Goal: Find specific page/section: Find specific page/section

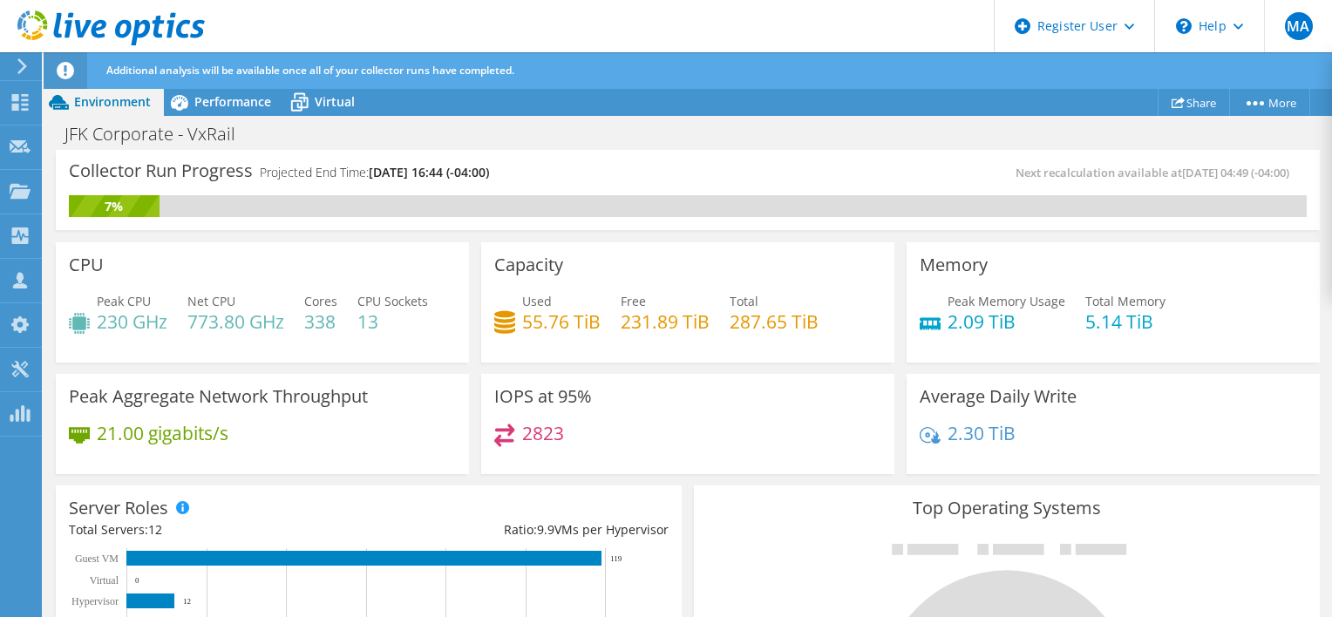
scroll to position [125, 0]
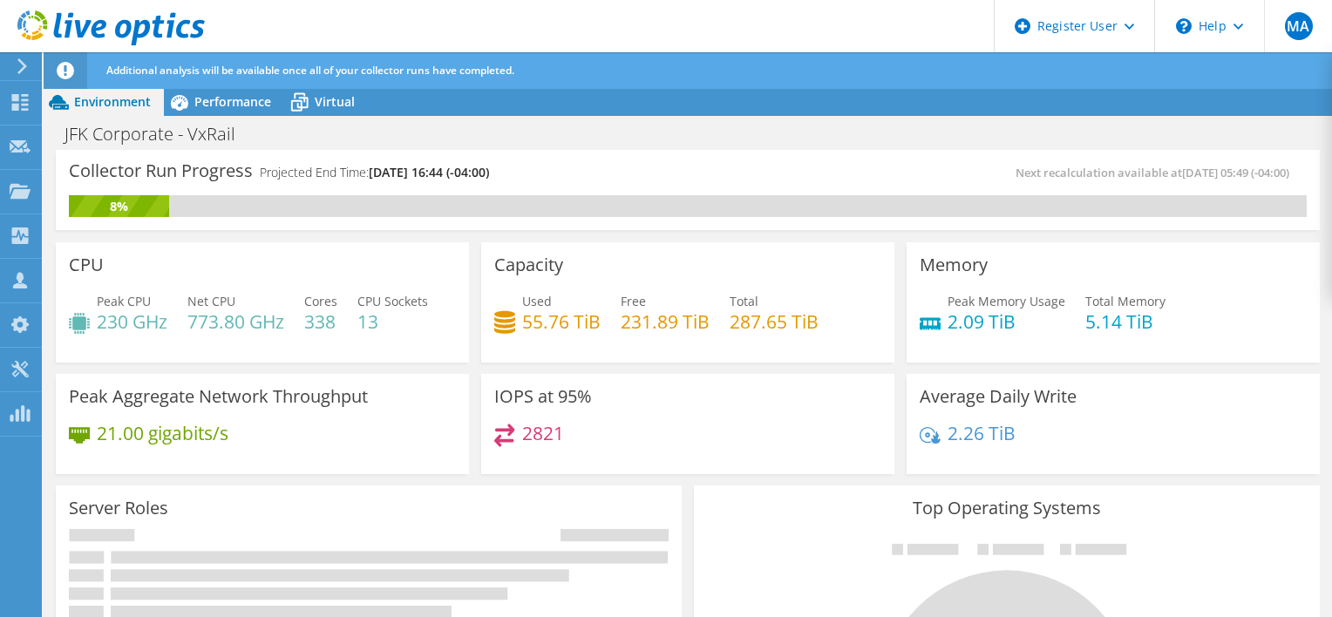
click at [655, 137] on div "JFK Corporate - VxRail Print" at bounding box center [688, 134] width 1288 height 32
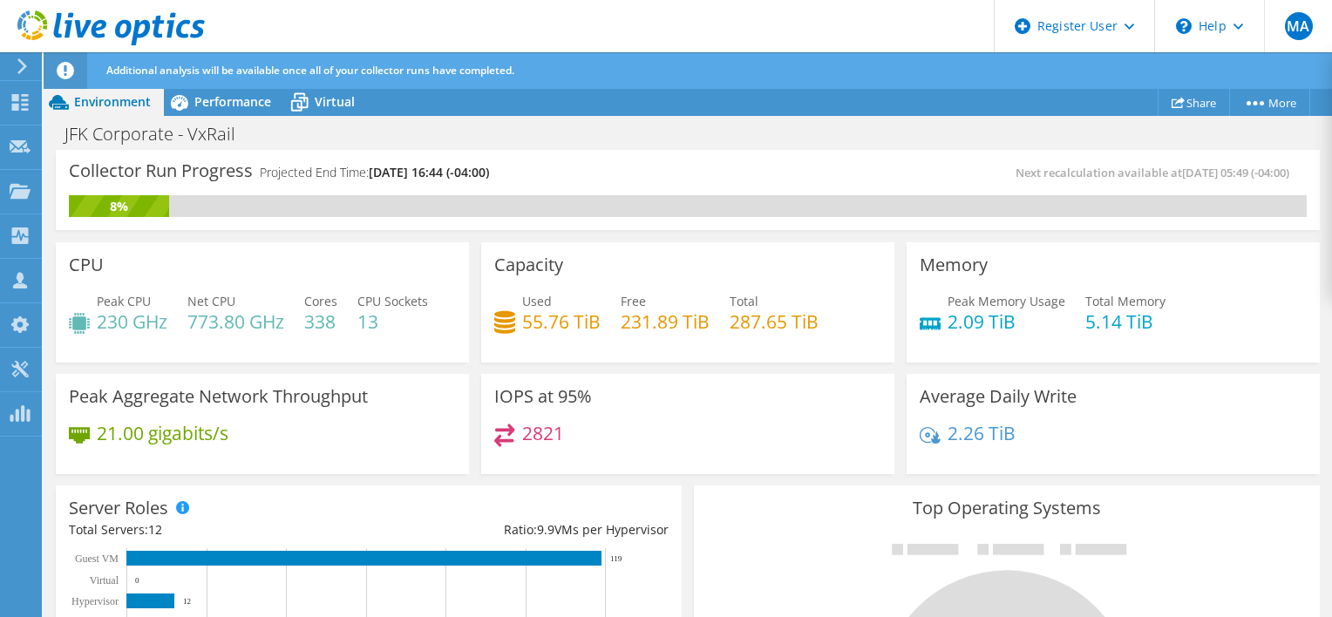
scroll to position [319, 0]
click at [636, 383] on div "IOPS at 95% 2821" at bounding box center [687, 424] width 413 height 101
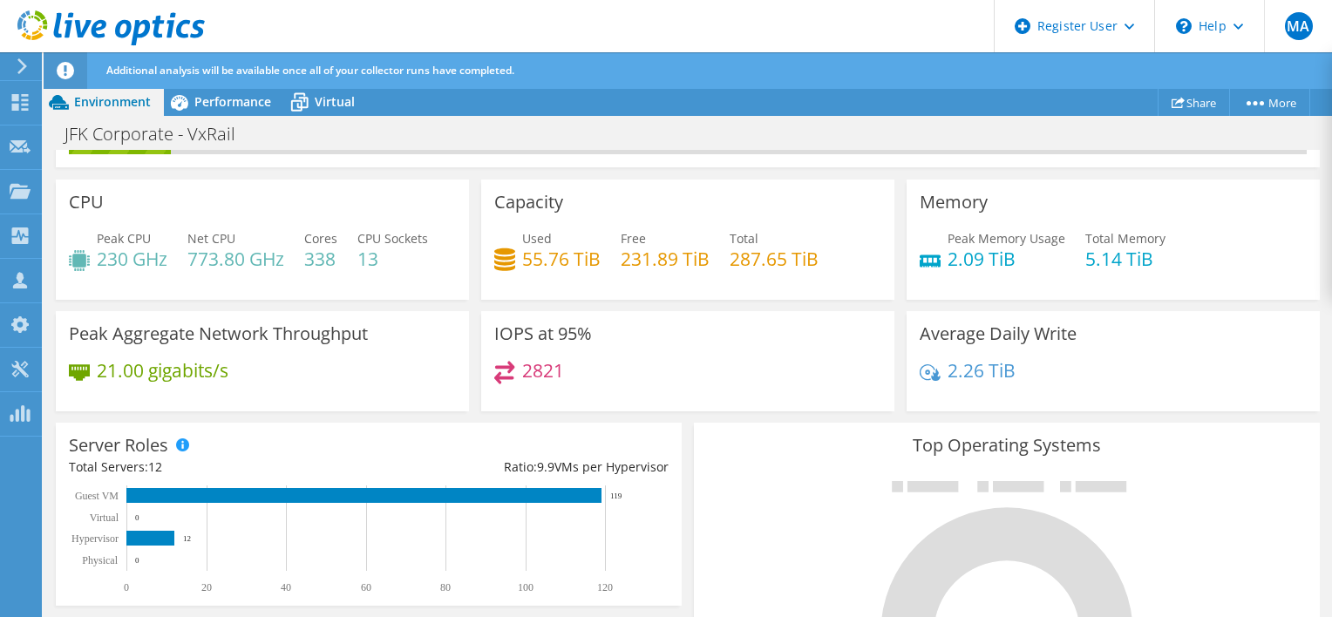
scroll to position [119, 0]
click at [390, 241] on span "CPU Sockets" at bounding box center [392, 238] width 71 height 17
click at [475, 219] on div "Capacity Used 55.76 TiB Free 231.89 TiB Total 287.65 TiB" at bounding box center [687, 236] width 425 height 126
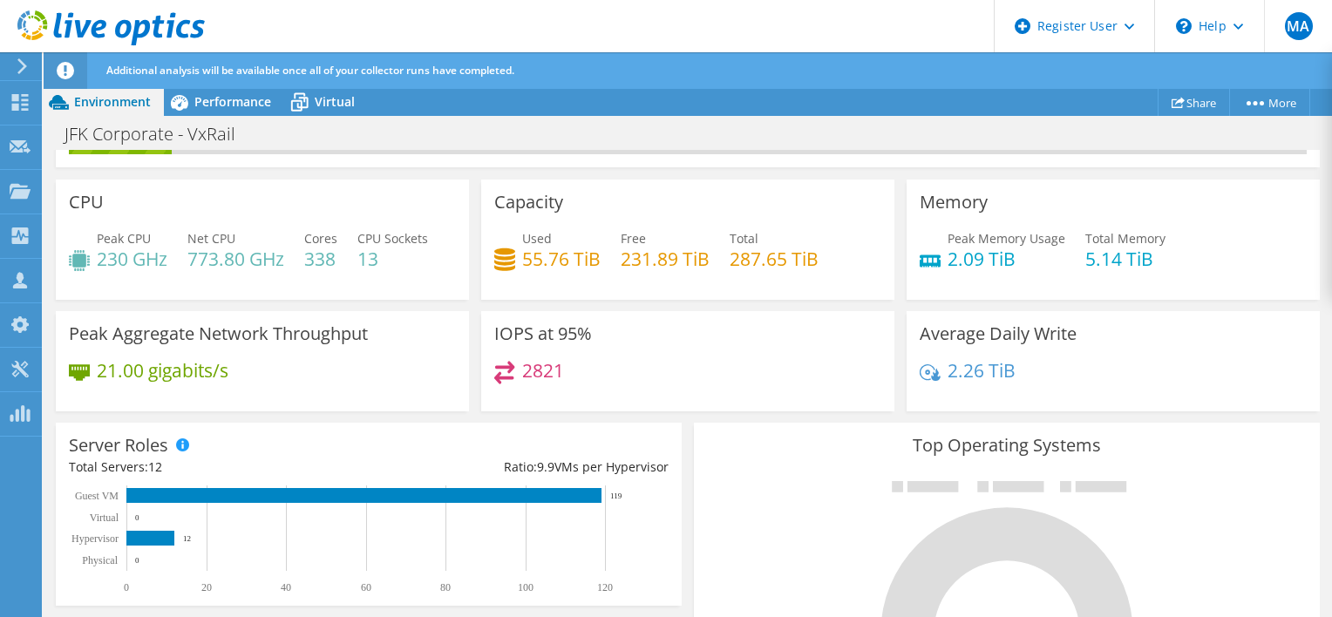
drag, startPoint x: 473, startPoint y: 219, endPoint x: 472, endPoint y: 247, distance: 27.9
click at [475, 247] on div "Capacity Used 55.76 TiB Free 231.89 TiB Total 287.65 TiB" at bounding box center [687, 236] width 425 height 126
click at [666, 173] on div "Capacity Used 55.76 TiB Free 231.89 TiB Total 287.65 TiB" at bounding box center [687, 236] width 425 height 126
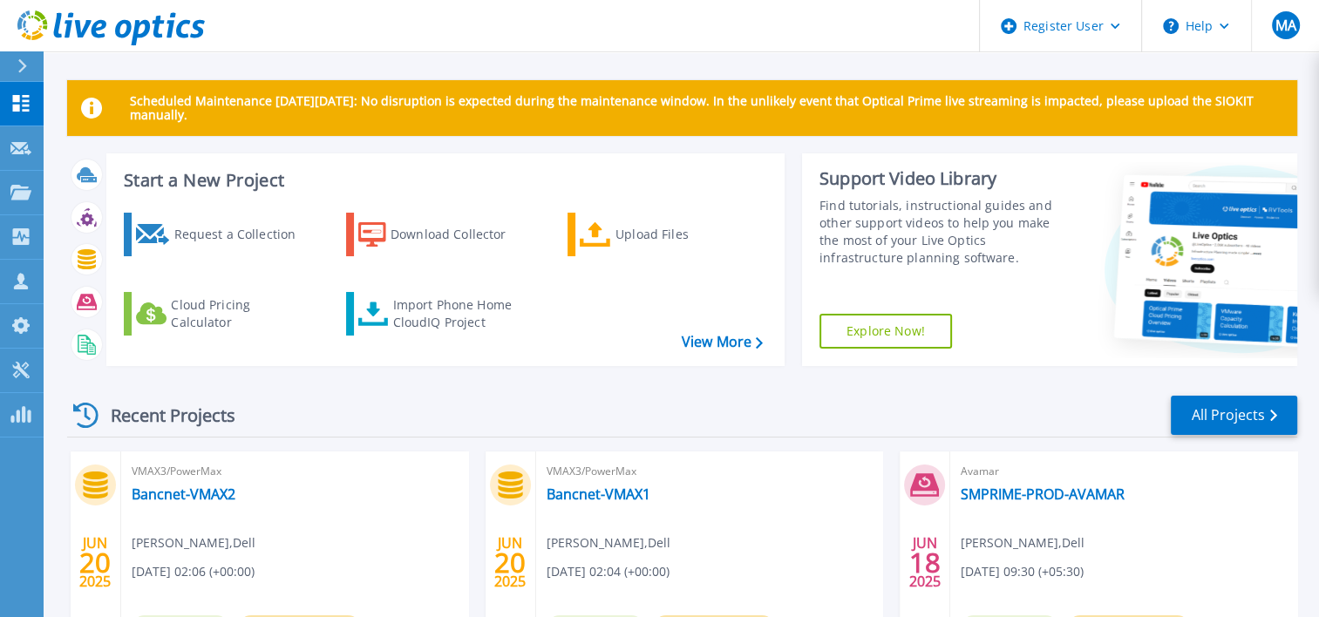
click at [10, 70] on button at bounding box center [22, 66] width 44 height 31
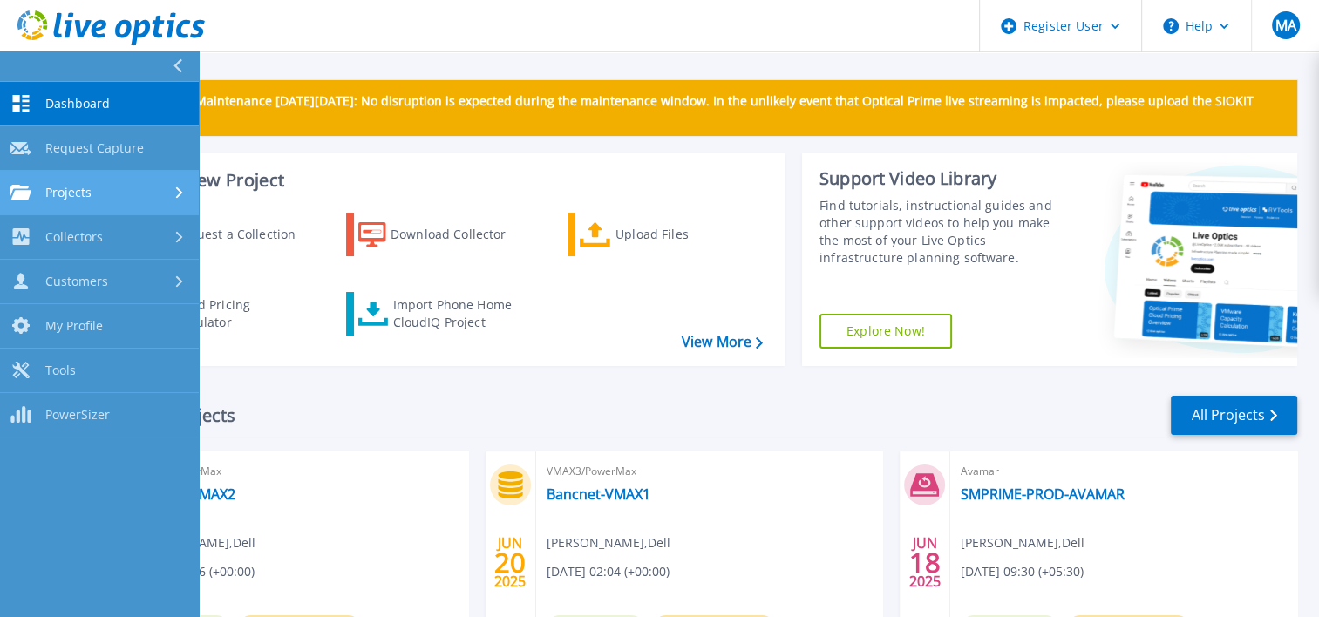
click at [101, 193] on div "Projects" at bounding box center [99, 193] width 178 height 16
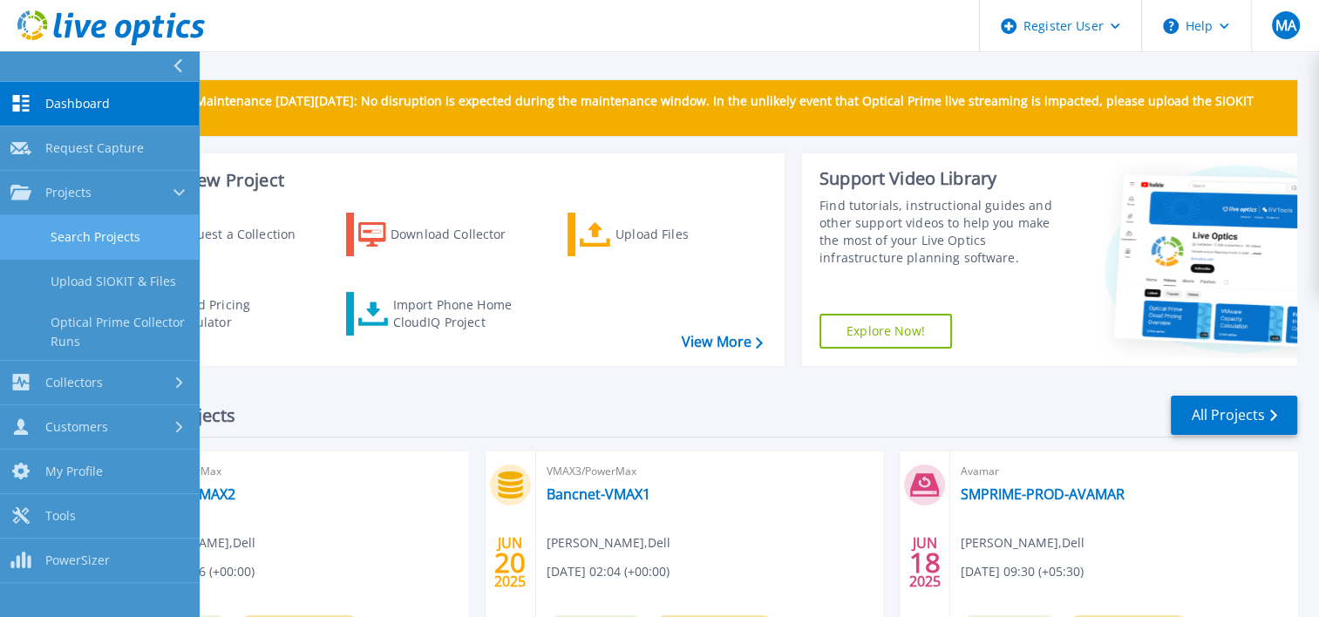
click at [104, 231] on link "Search Projects" at bounding box center [99, 237] width 199 height 44
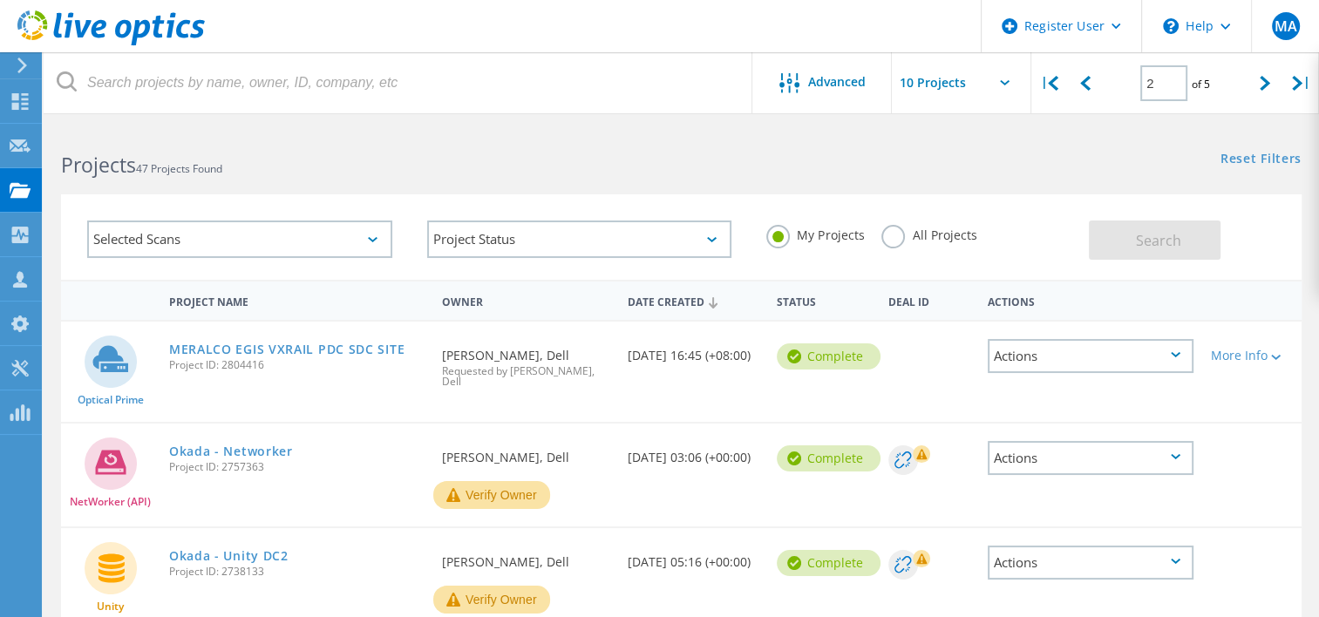
click at [891, 237] on label "All Projects" at bounding box center [928, 233] width 95 height 17
click at [0, 0] on input "All Projects" at bounding box center [0, 0] width 0 height 0
click at [1115, 251] on button "Search" at bounding box center [1154, 239] width 132 height 39
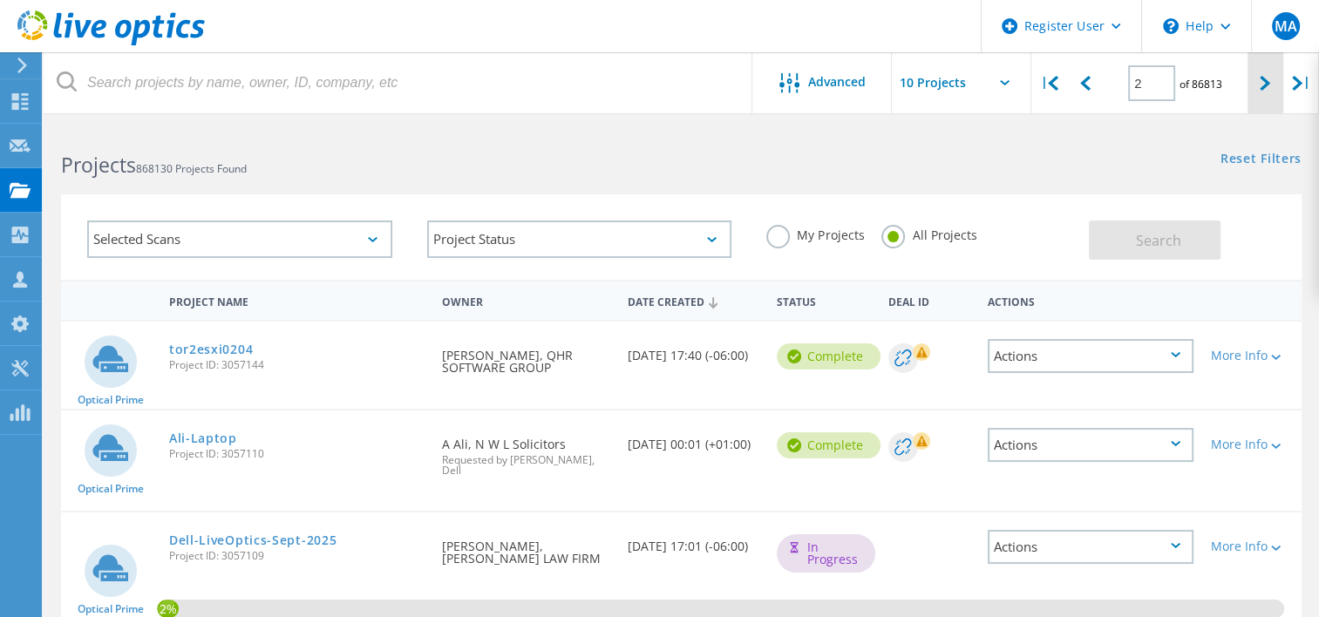
click at [1262, 77] on icon at bounding box center [1264, 83] width 10 height 15
type input "3"
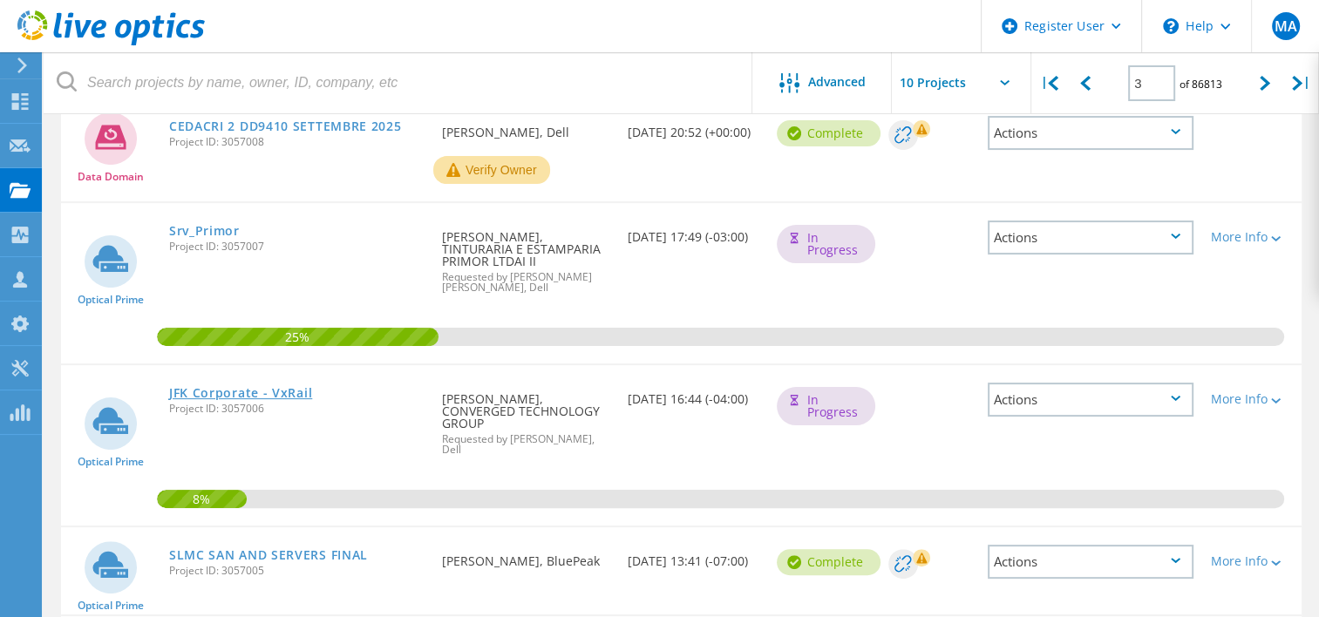
scroll to position [355, 0]
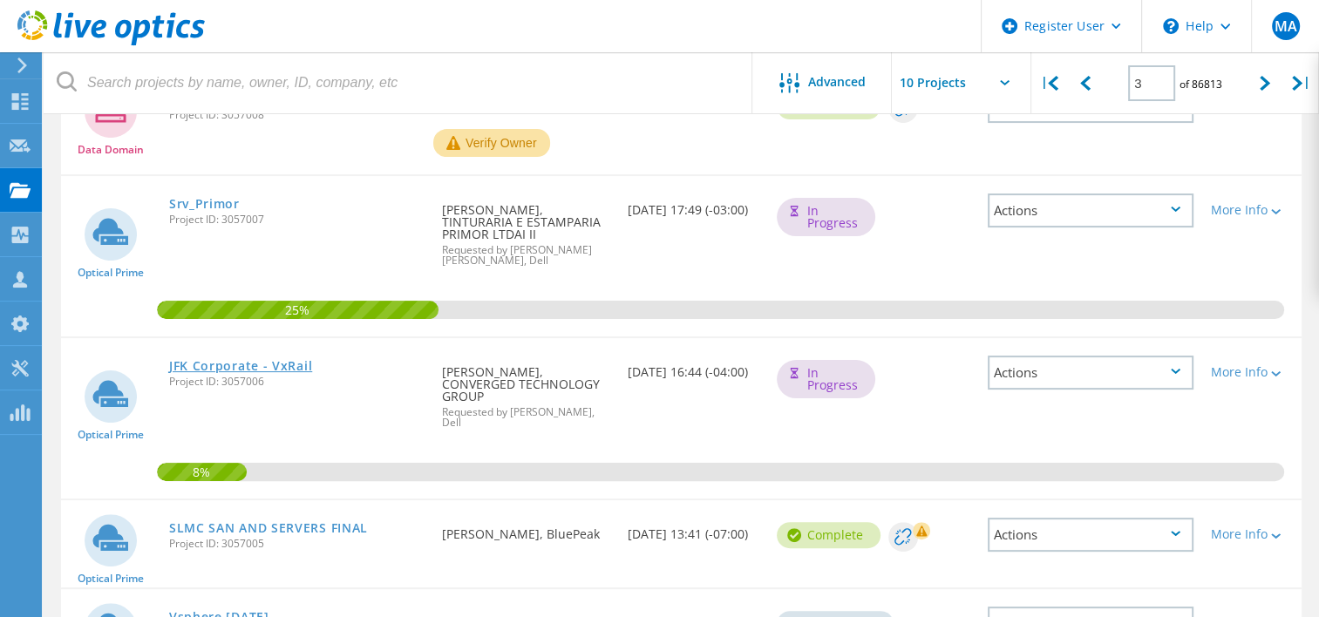
click at [225, 360] on link "JFK Corporate - VxRail" at bounding box center [240, 366] width 143 height 12
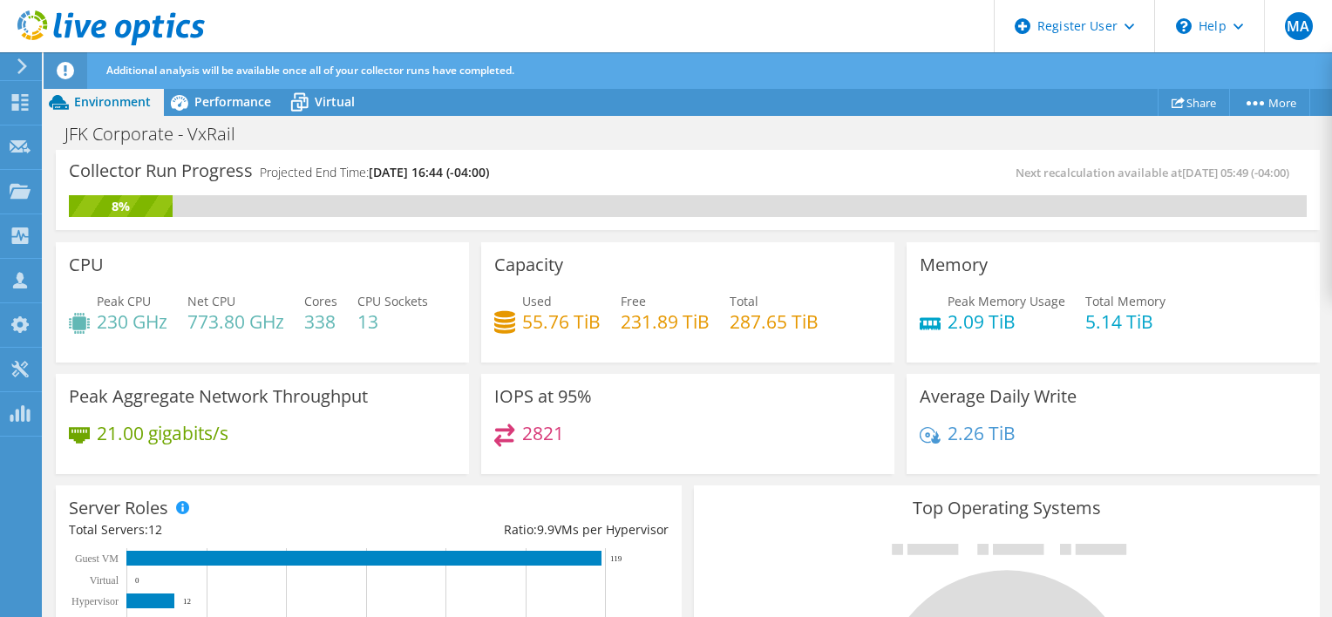
click at [368, 339] on div "Peak CPU 230 GHz Net CPU 773.80 GHz Cores 338 CPU Sockets 13" at bounding box center [262, 320] width 387 height 57
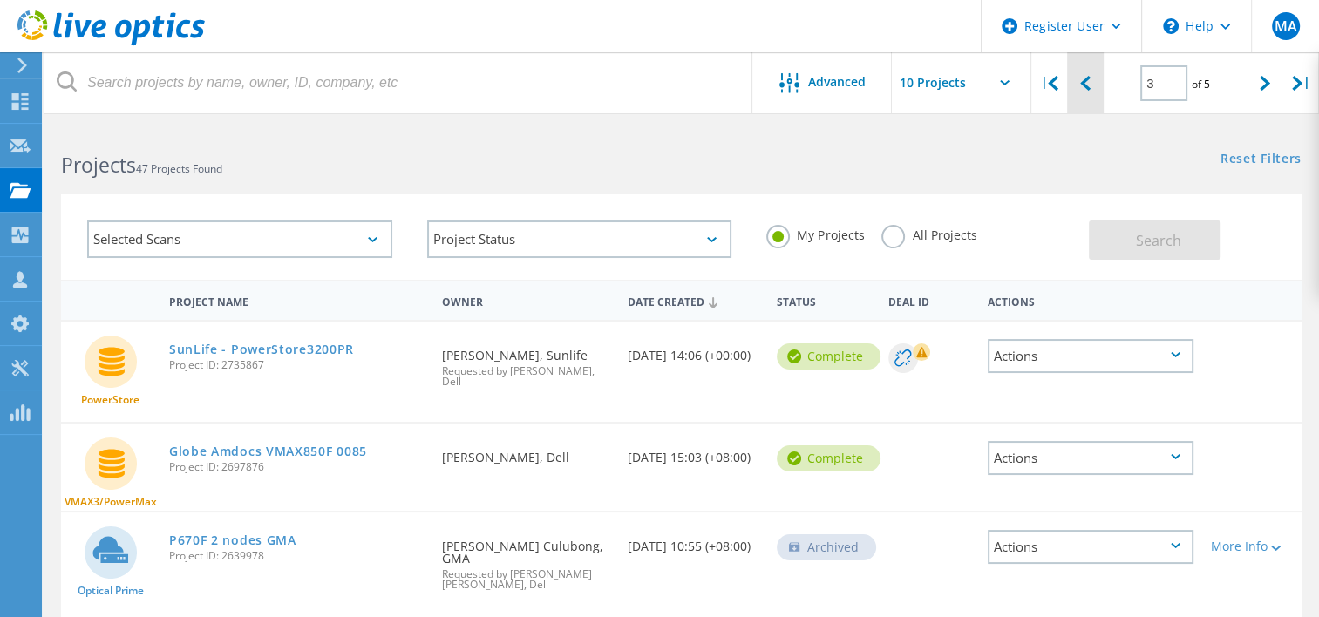
click at [1098, 81] on div at bounding box center [1085, 83] width 36 height 62
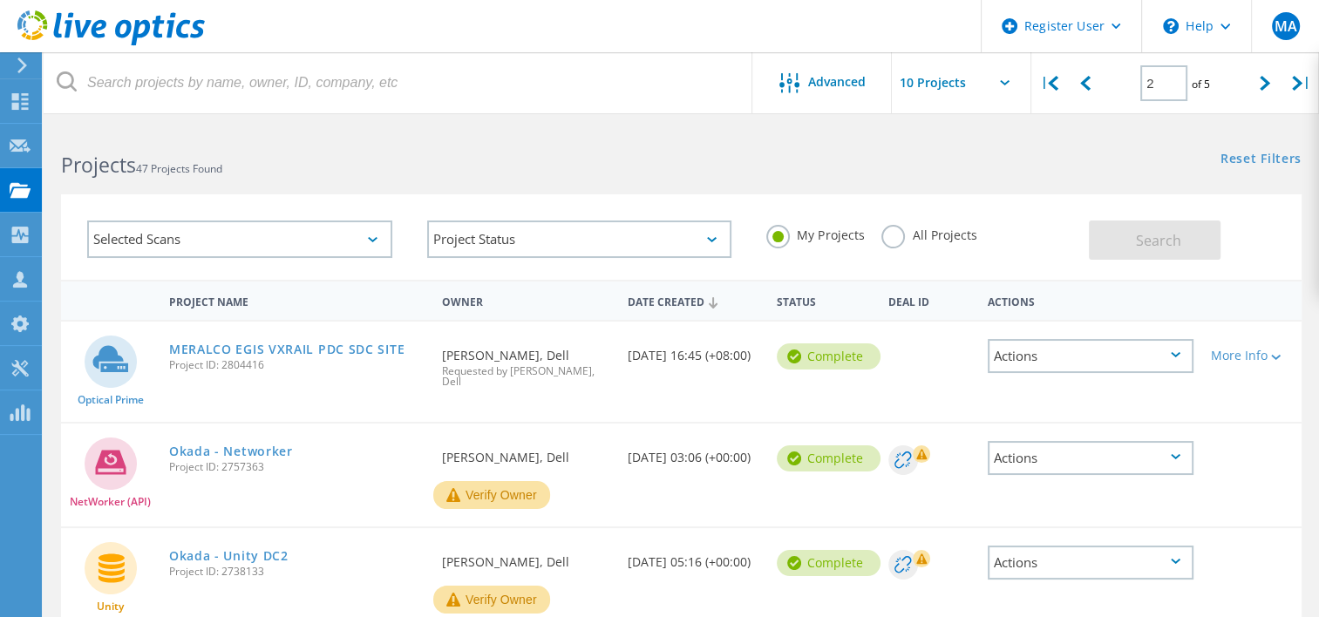
click at [781, 236] on label "My Projects" at bounding box center [815, 233] width 98 height 17
click at [0, 0] on input "My Projects" at bounding box center [0, 0] width 0 height 0
click at [885, 241] on label "All Projects" at bounding box center [928, 233] width 95 height 17
click at [0, 0] on input "All Projects" at bounding box center [0, 0] width 0 height 0
click at [1138, 261] on div "Selected Scans Project Status In Progress Complete Published Anonymous Archived…" at bounding box center [681, 236] width 1240 height 85
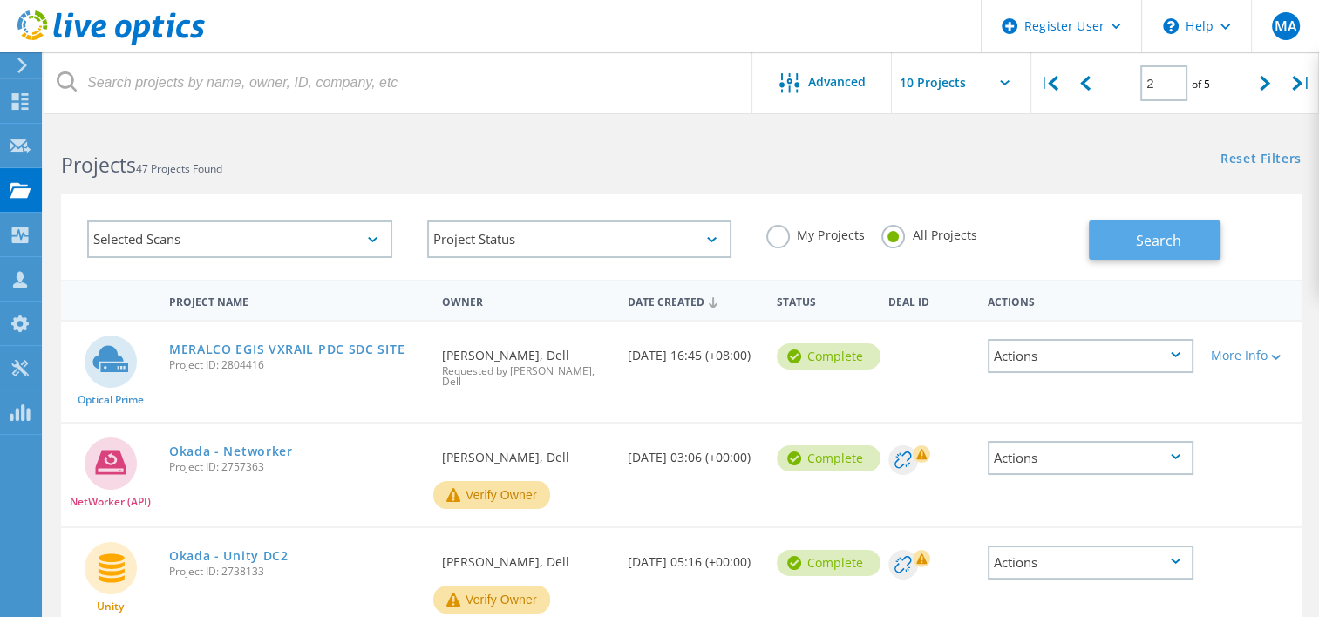
click at [1136, 254] on button "Search" at bounding box center [1154, 239] width 132 height 39
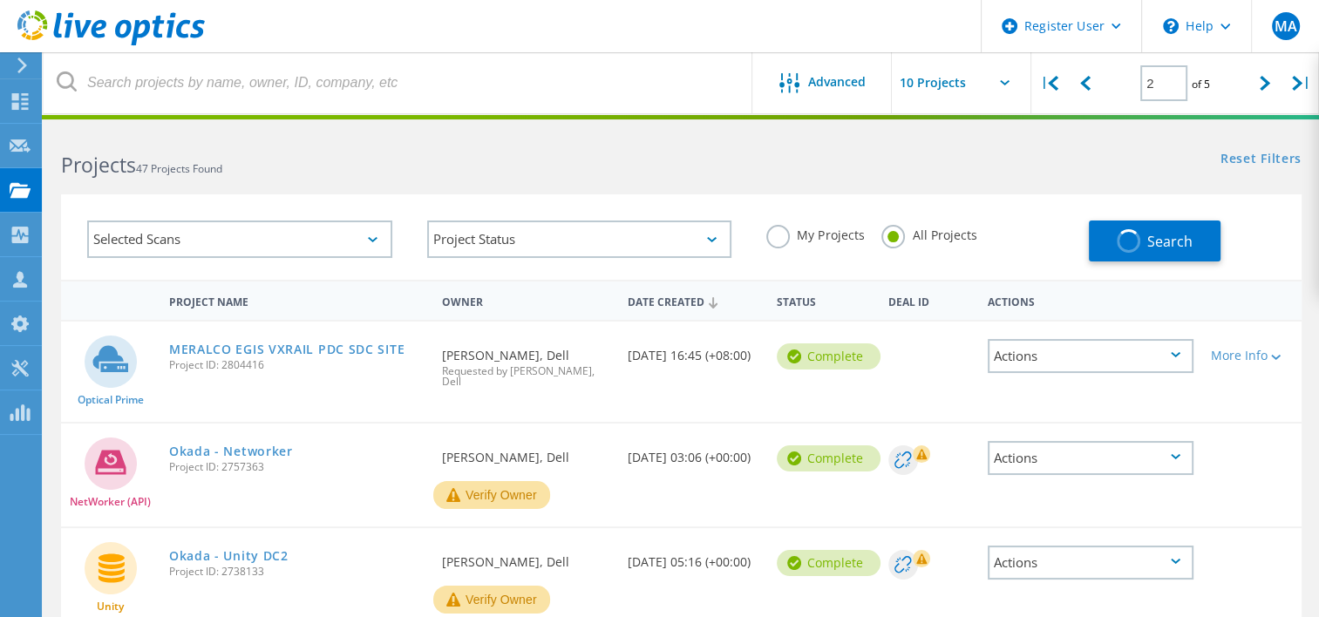
click at [680, 170] on div "Projects 47 Projects Found" at bounding box center [362, 149] width 637 height 46
click at [772, 158] on div "Reset Filters Show Filters" at bounding box center [999, 142] width 637 height 32
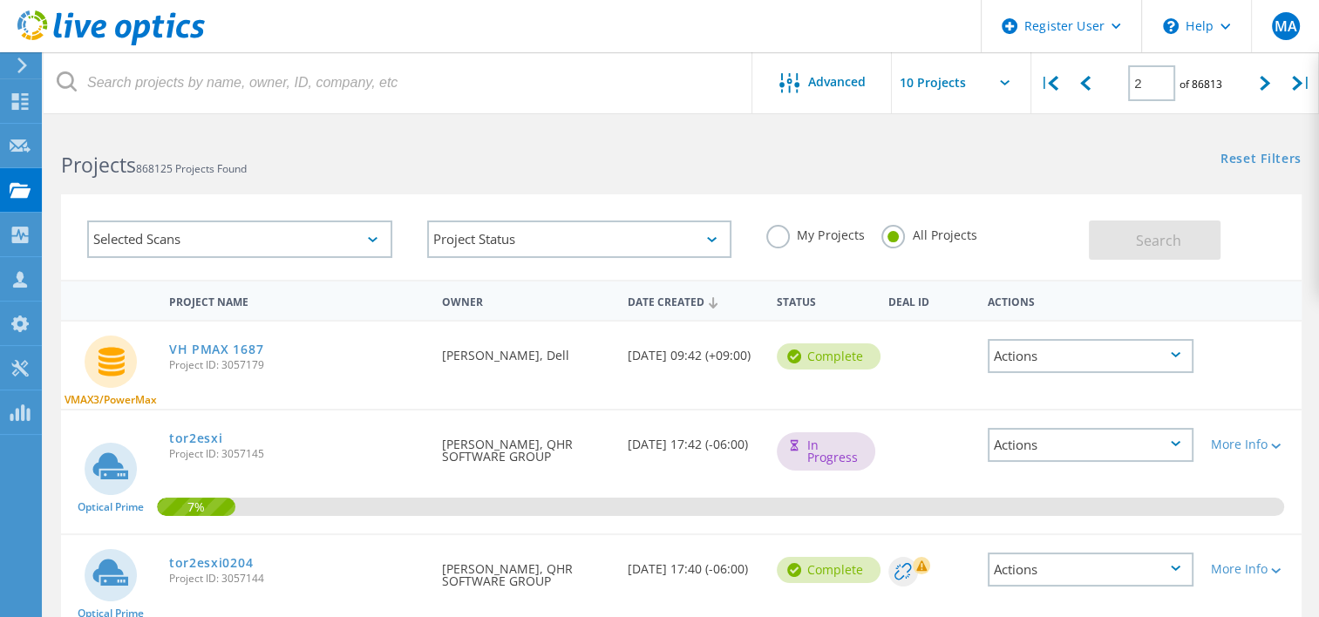
click at [614, 161] on h2 "Projects 868125 Projects Found" at bounding box center [362, 165] width 602 height 29
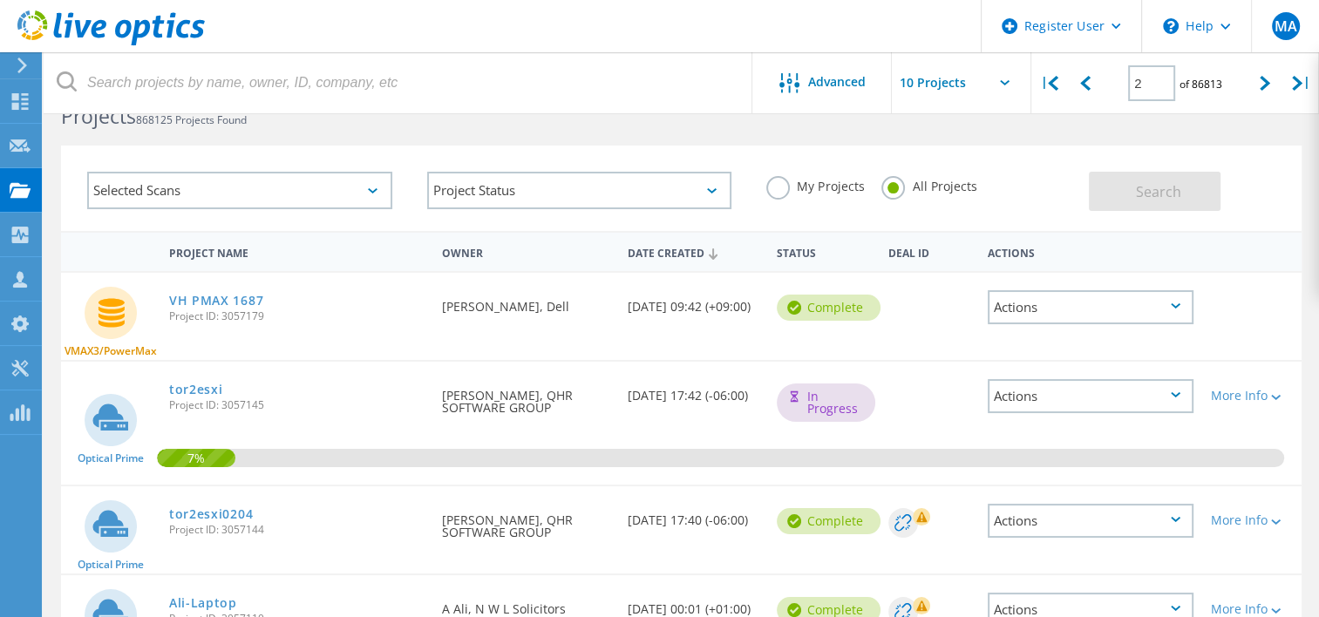
scroll to position [48, 0]
click at [1256, 93] on div at bounding box center [1265, 83] width 36 height 62
type input "3"
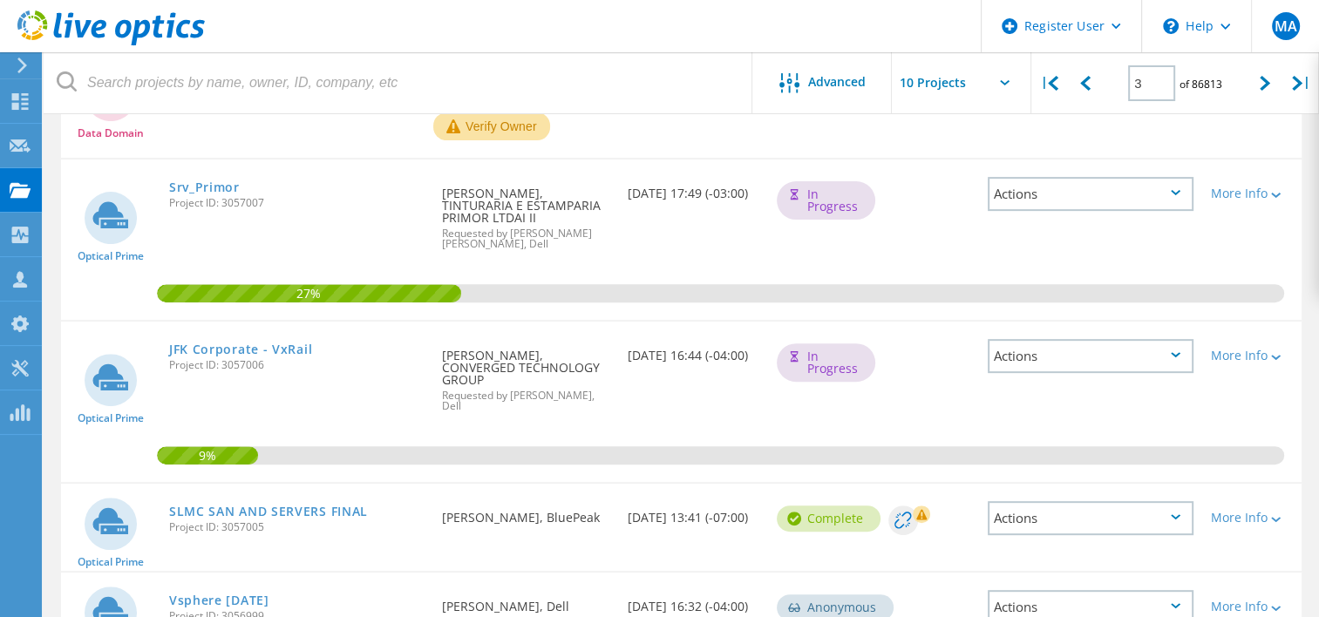
scroll to position [565, 0]
click at [237, 343] on link "JFK Corporate - VxRail" at bounding box center [240, 349] width 143 height 12
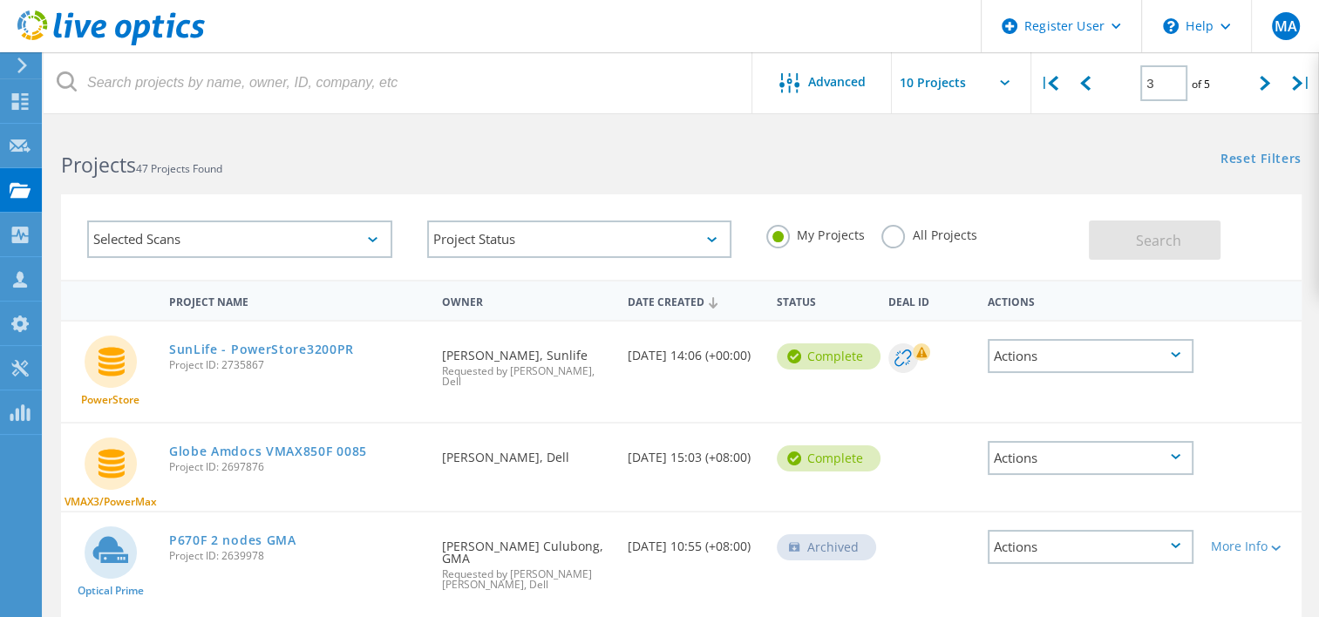
click at [784, 233] on label "My Projects" at bounding box center [815, 233] width 98 height 17
click at [0, 0] on input "My Projects" at bounding box center [0, 0] width 0 height 0
click at [885, 238] on label "All Projects" at bounding box center [928, 233] width 95 height 17
click at [0, 0] on input "All Projects" at bounding box center [0, 0] width 0 height 0
click at [1129, 249] on button "Search" at bounding box center [1154, 239] width 132 height 39
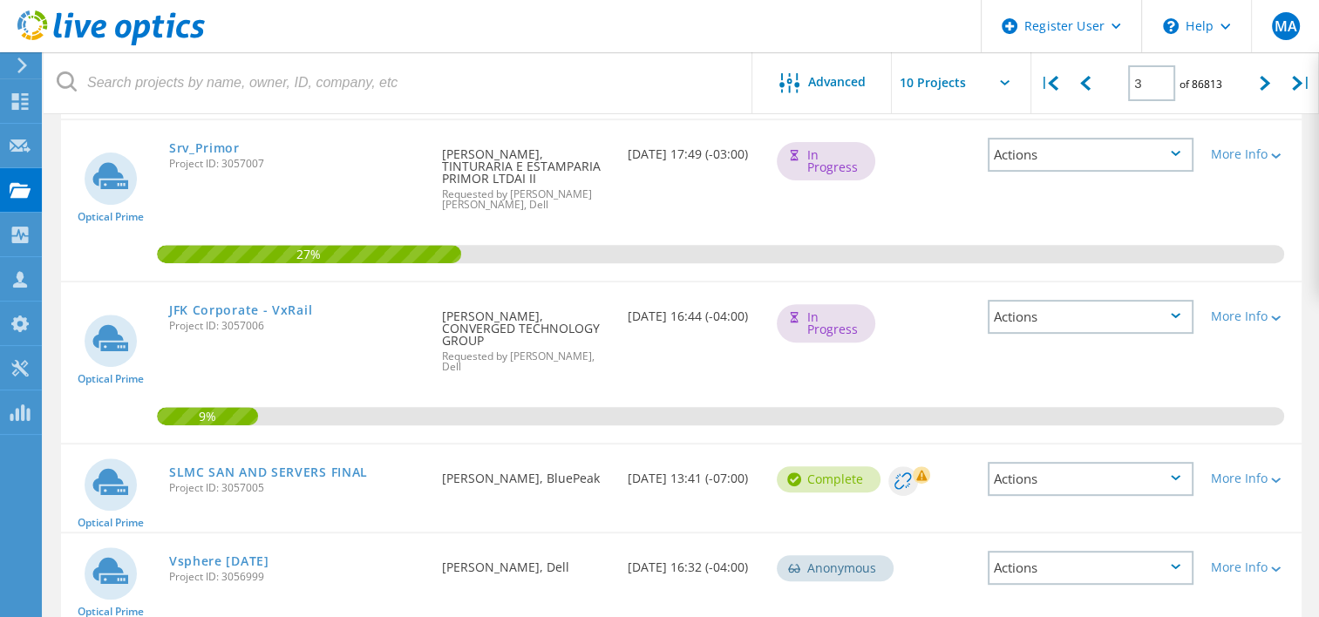
scroll to position [583, 0]
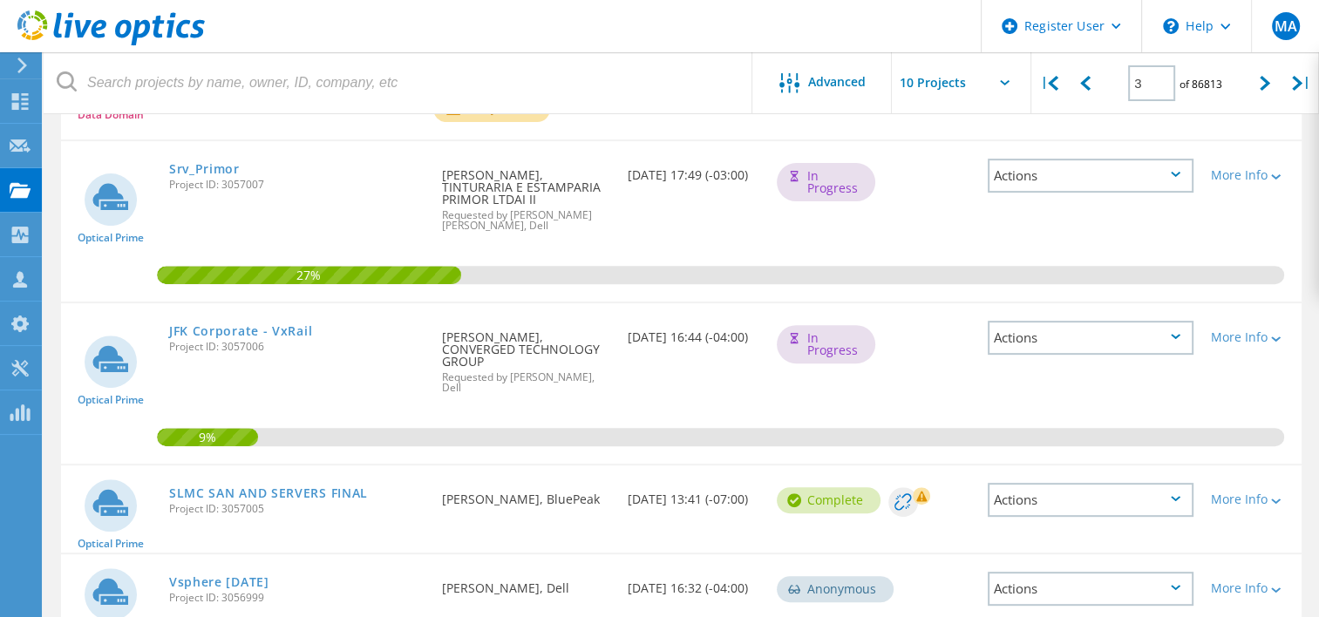
drag, startPoint x: 267, startPoint y: 334, endPoint x: 222, endPoint y: 338, distance: 44.7
click at [222, 338] on div "JFK Corporate - VxRail Project ID: 3057006" at bounding box center [296, 336] width 273 height 66
copy span "3057006"
click at [384, 322] on div "JFK Corporate - VxRail Project ID: 3057006" at bounding box center [296, 336] width 273 height 66
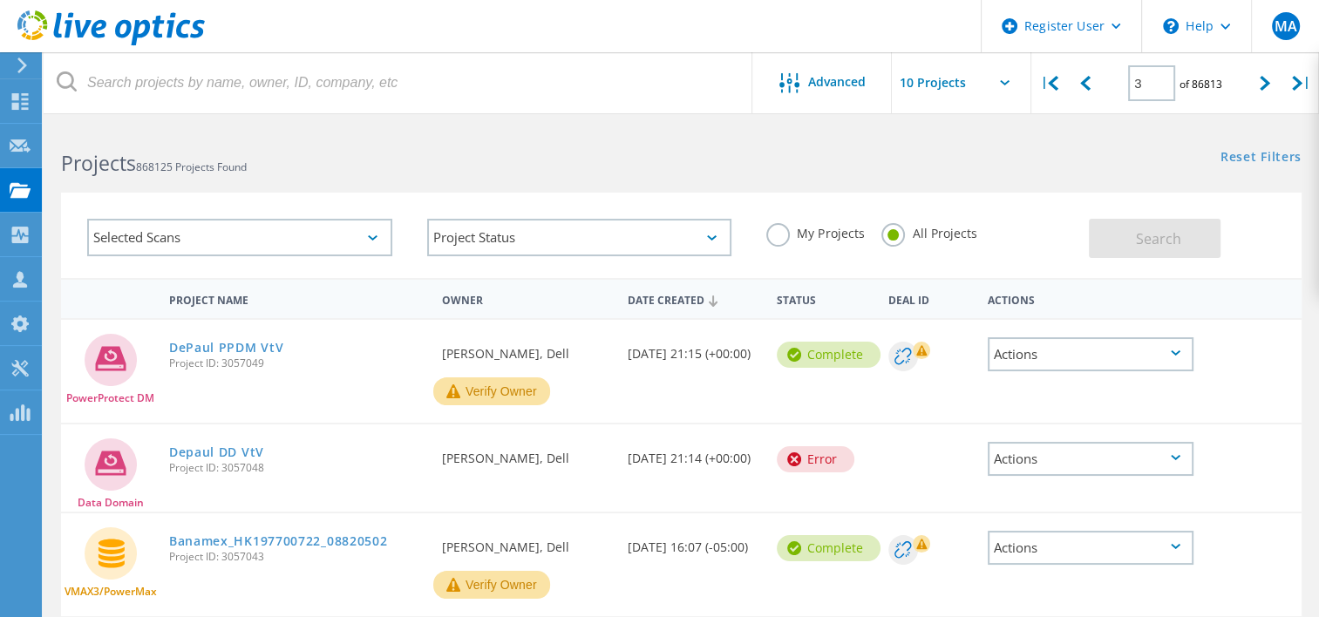
scroll to position [0, 0]
click at [1258, 98] on div at bounding box center [1265, 83] width 36 height 62
type input "4"
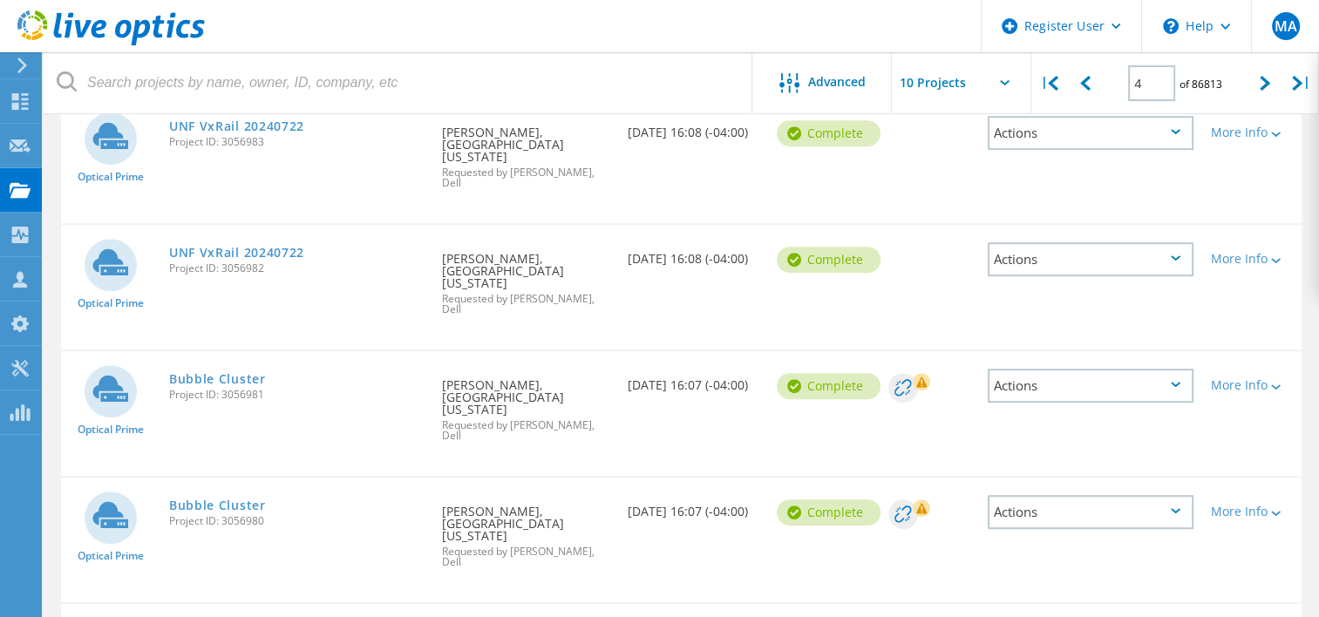
scroll to position [797, 0]
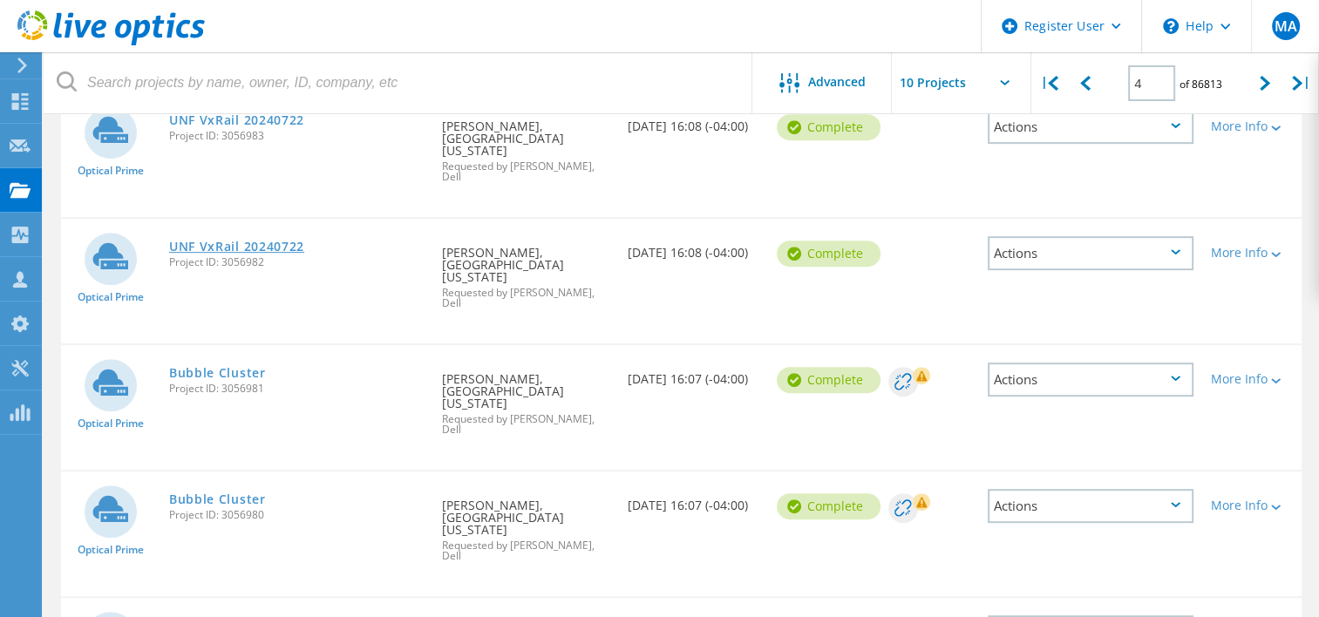
click at [222, 244] on link "UNF VxRail 20240722" at bounding box center [236, 247] width 135 height 12
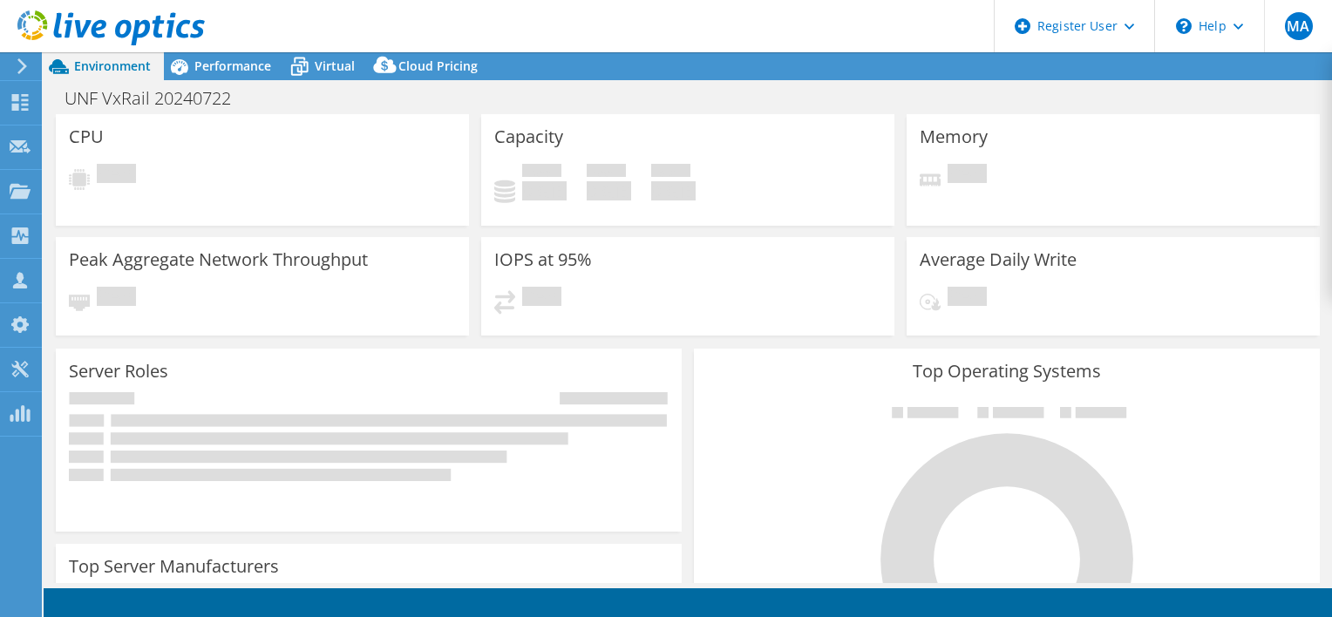
select select "USD"
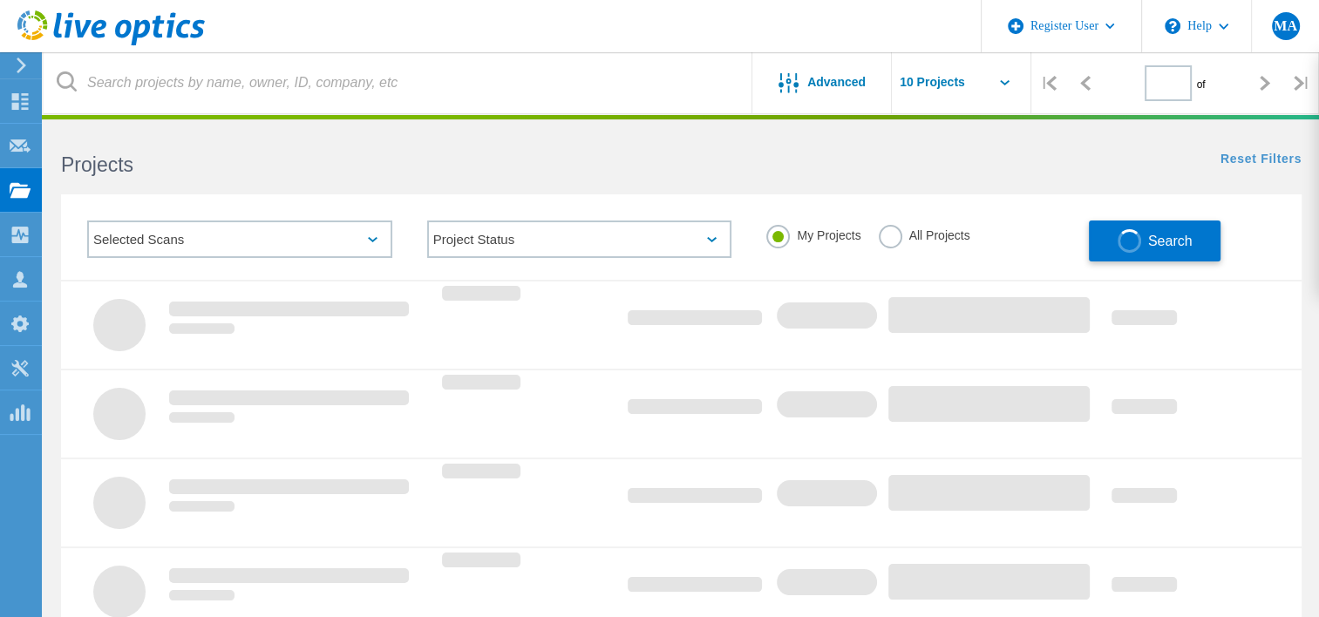
type input "4"
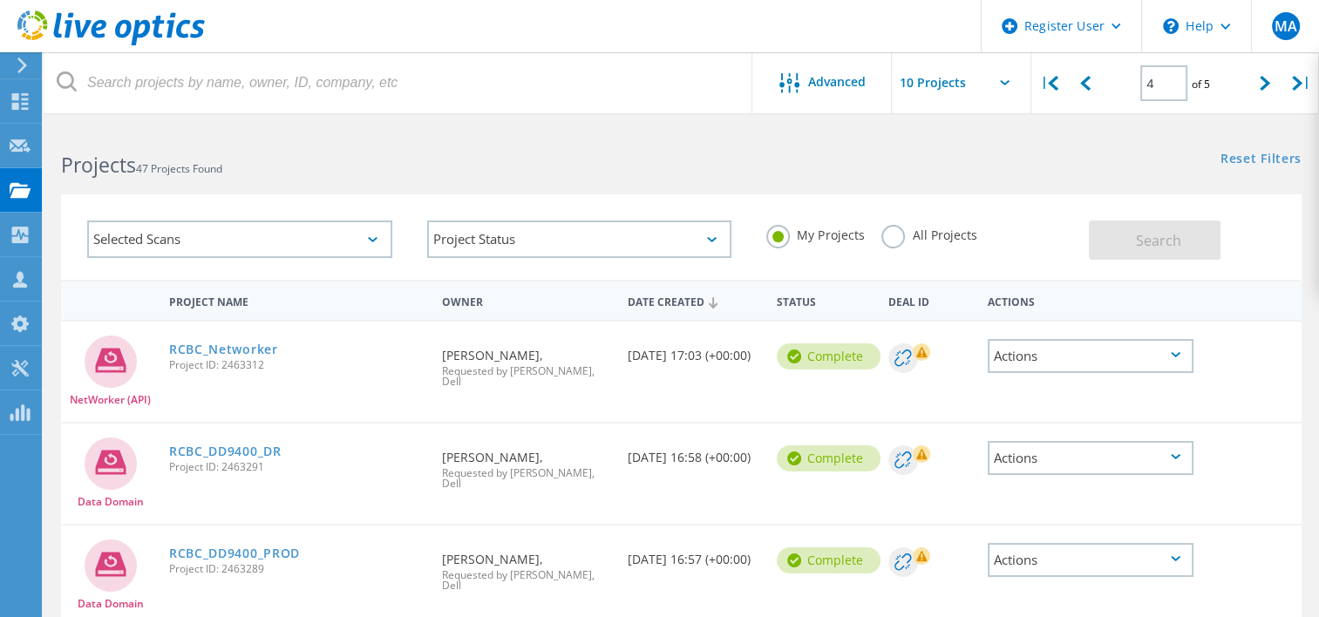
click at [781, 235] on label "My Projects" at bounding box center [815, 233] width 98 height 17
click at [0, 0] on input "My Projects" at bounding box center [0, 0] width 0 height 0
click at [883, 237] on label "All Projects" at bounding box center [928, 233] width 95 height 17
click at [0, 0] on input "All Projects" at bounding box center [0, 0] width 0 height 0
click at [1139, 234] on span "Search" at bounding box center [1158, 240] width 45 height 19
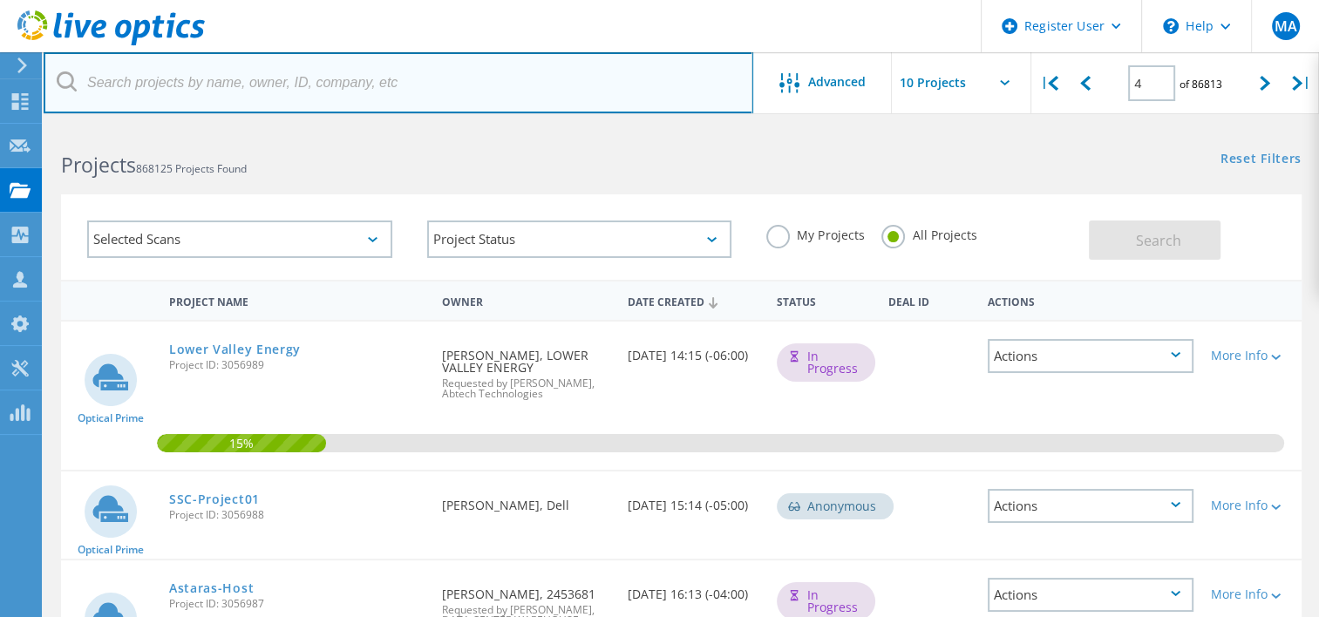
click at [369, 91] on input "text" at bounding box center [398, 82] width 709 height 61
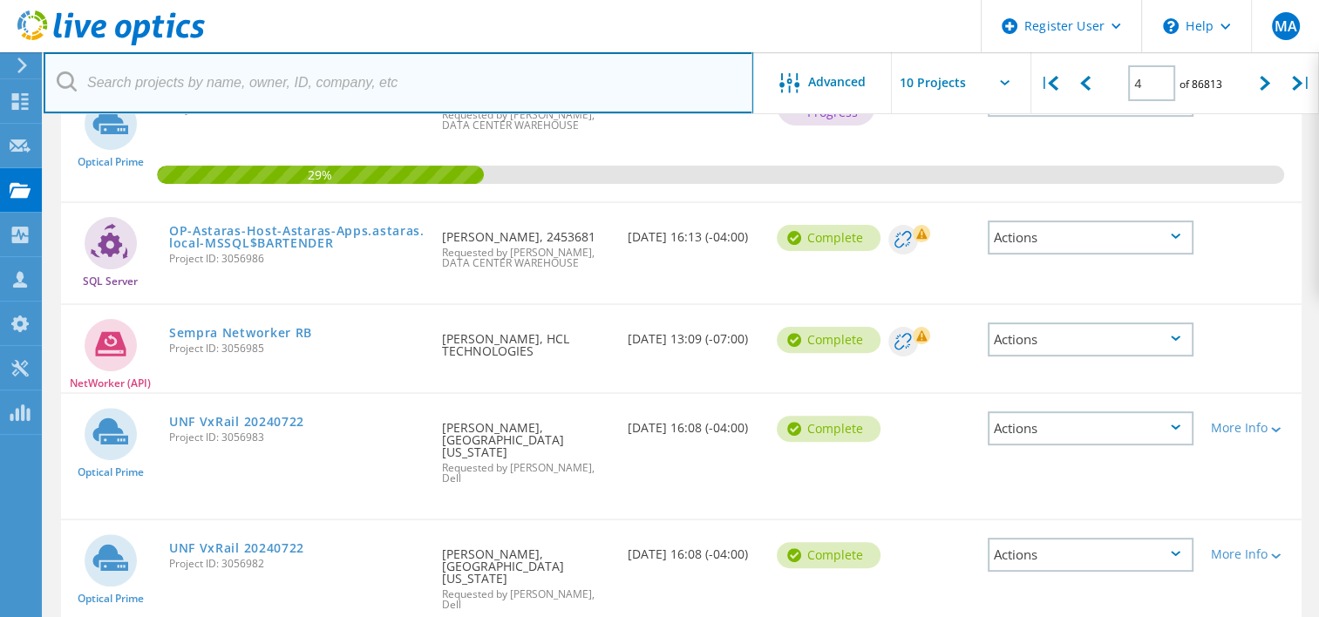
scroll to position [564, 0]
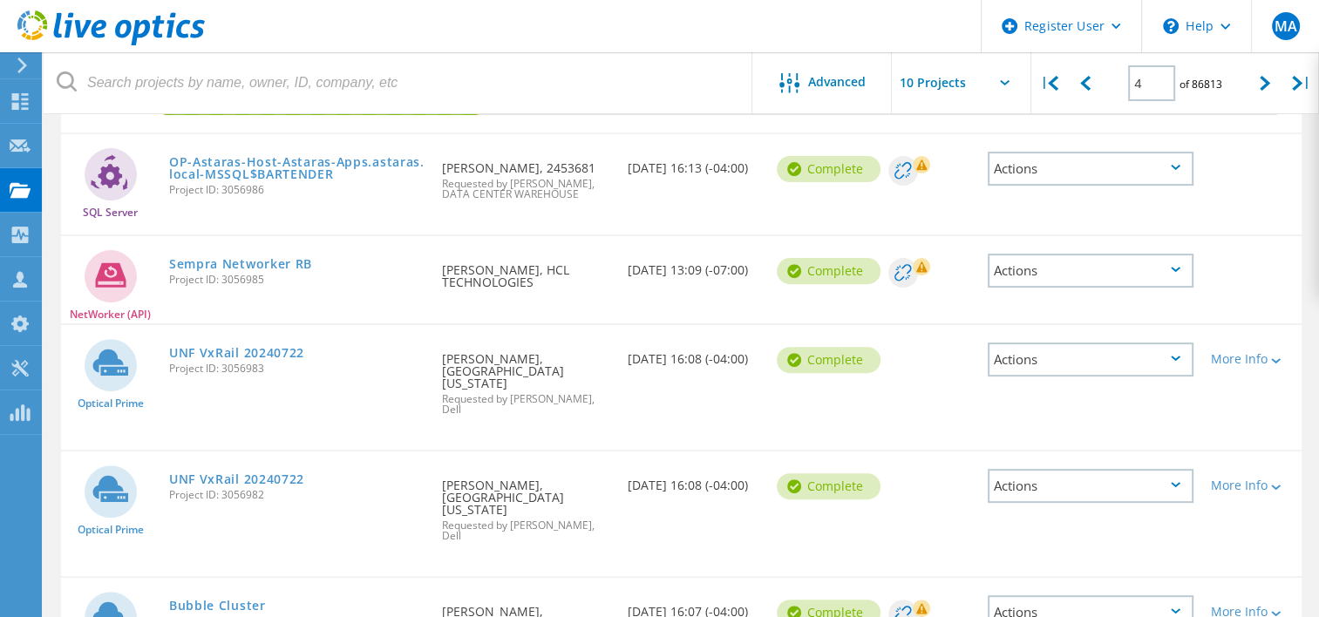
drag, startPoint x: 272, startPoint y: 366, endPoint x: 223, endPoint y: 366, distance: 48.8
click at [223, 366] on span "Project ID: 3056983" at bounding box center [296, 368] width 255 height 10
copy span "3056983"
